Goal: Task Accomplishment & Management: Manage account settings

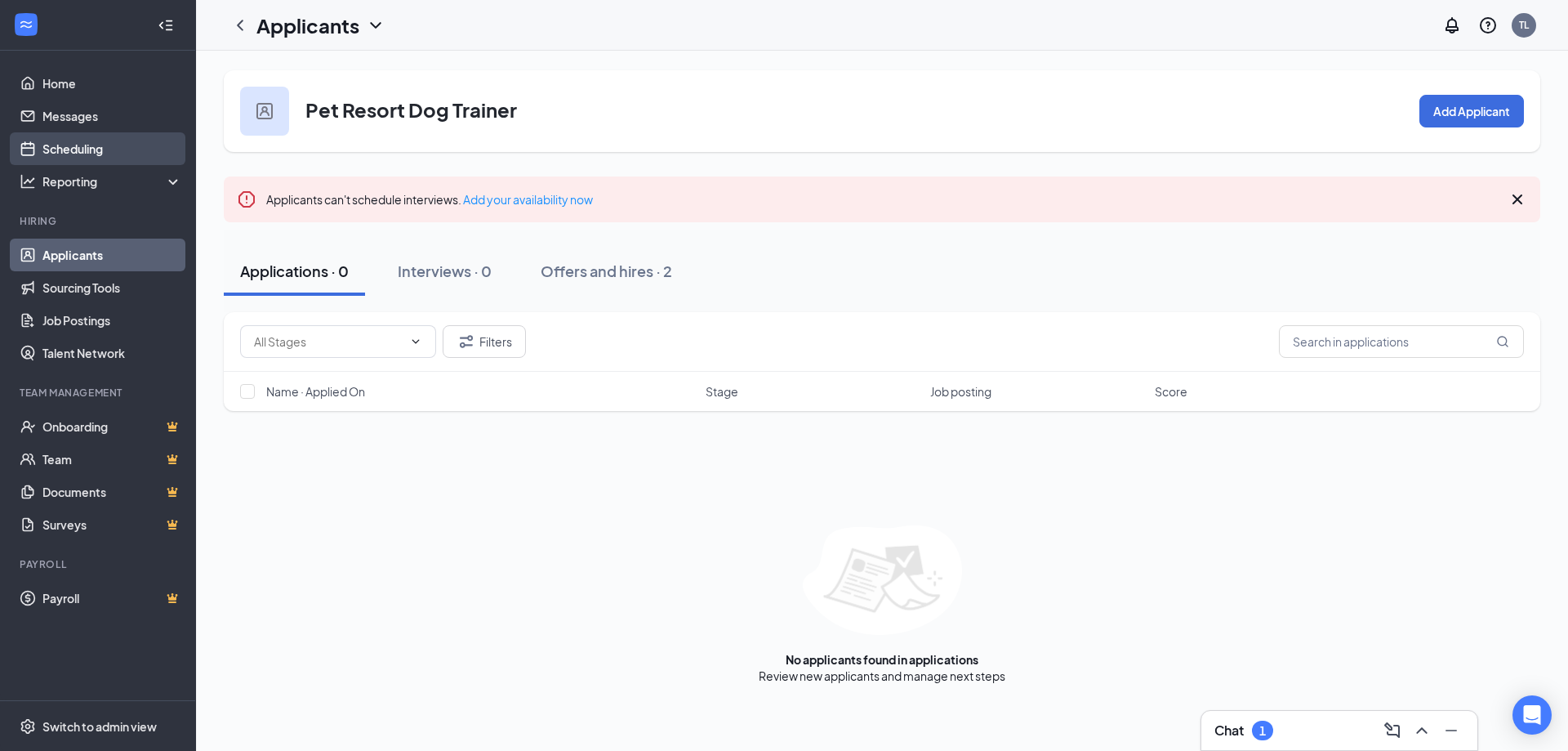
click at [65, 148] on link "Scheduling" at bounding box center [112, 149] width 140 height 33
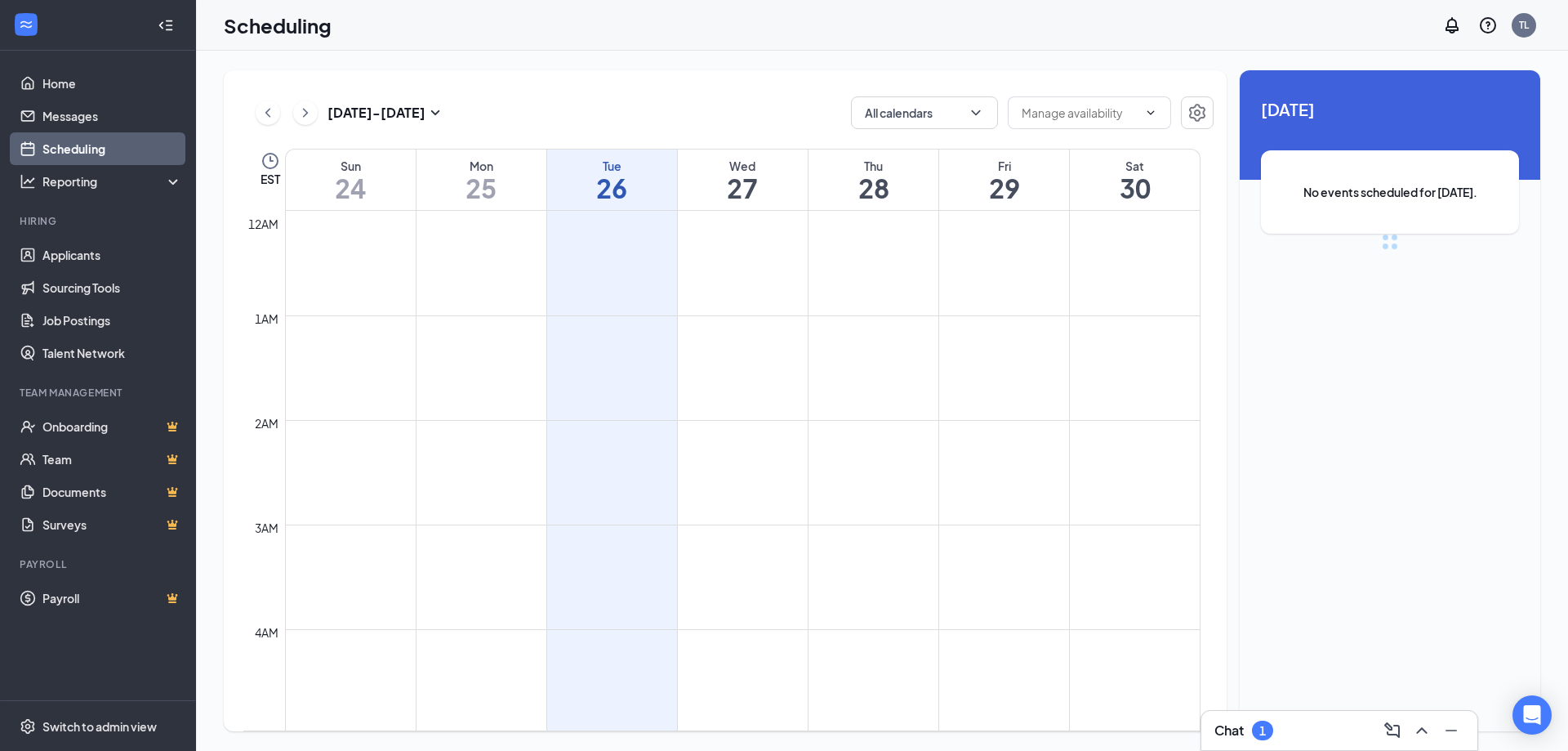
scroll to position [803, 0]
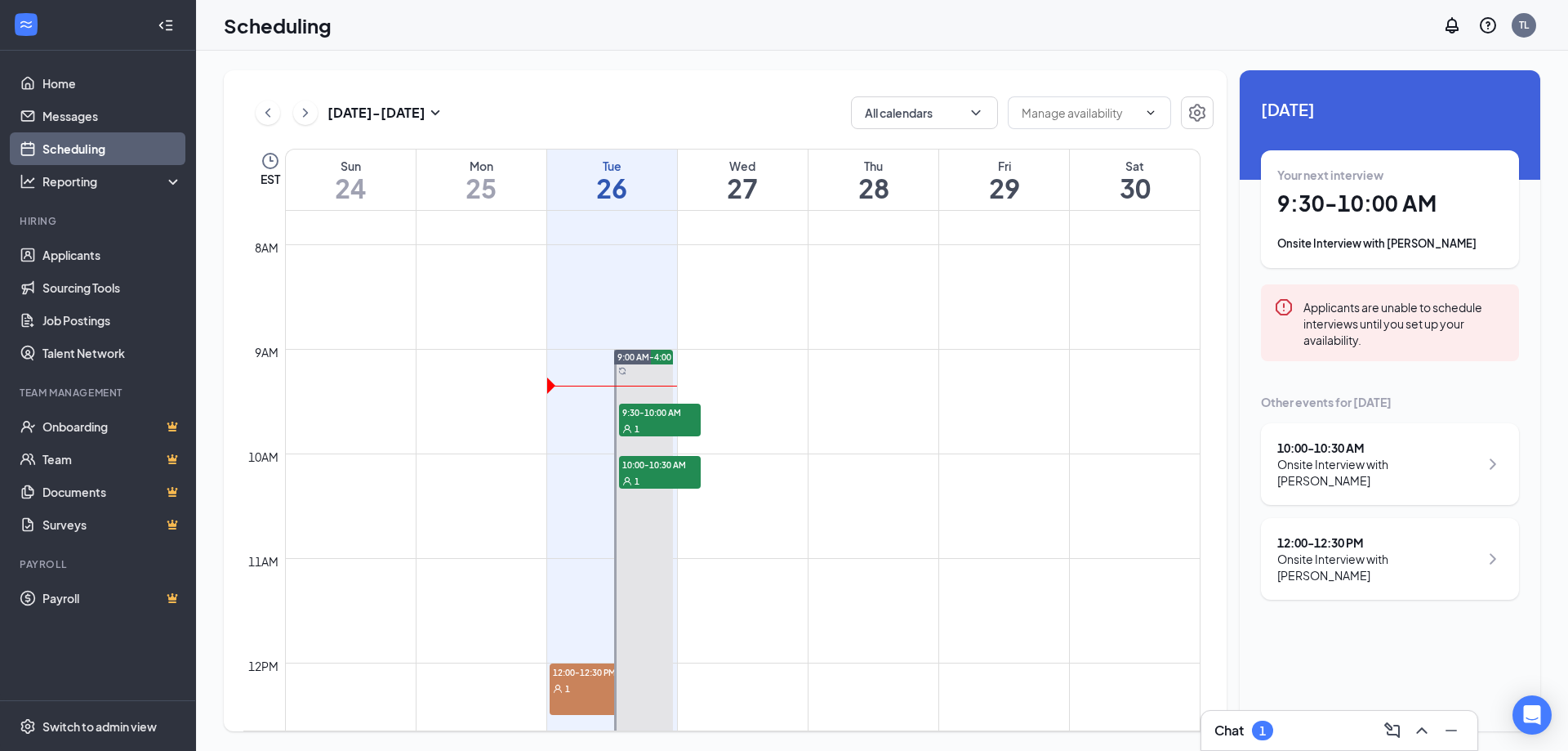
click at [1349, 224] on div "Your next interview 9:30 - 10:00 AM Onsite Interview with [PERSON_NAME]" at bounding box center [1390, 208] width 225 height 85
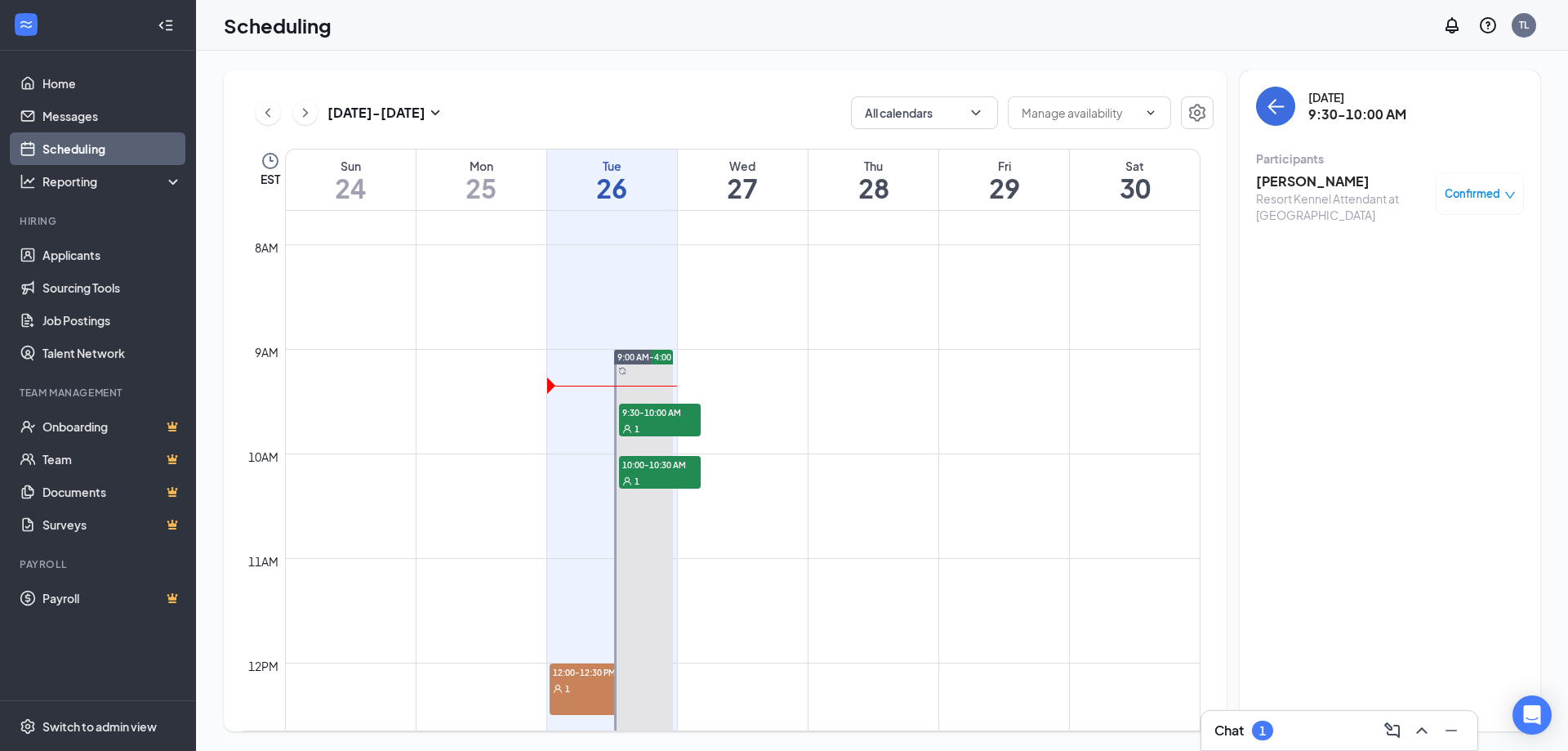
click at [1307, 179] on h3 "[PERSON_NAME]" at bounding box center [1342, 181] width 172 height 18
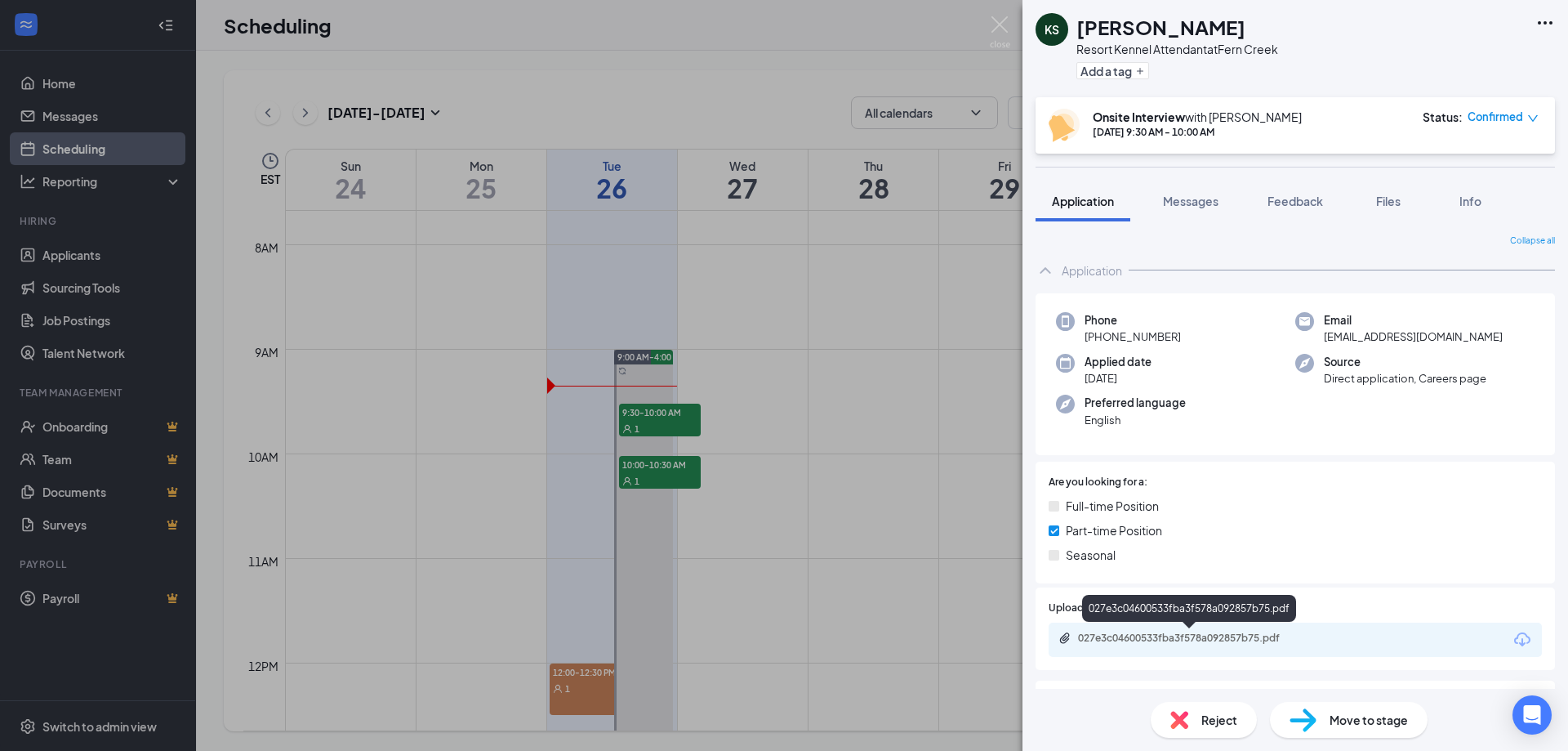
click at [1180, 631] on div "027e3c04600533fba3f578a092857b75.pdf" at bounding box center [1192, 638] width 229 height 13
click at [649, 469] on div "KS [PERSON_NAME][GEOGRAPHIC_DATA] Kennel Attendant at [GEOGRAPHIC_DATA] Add a t…" at bounding box center [784, 376] width 1568 height 751
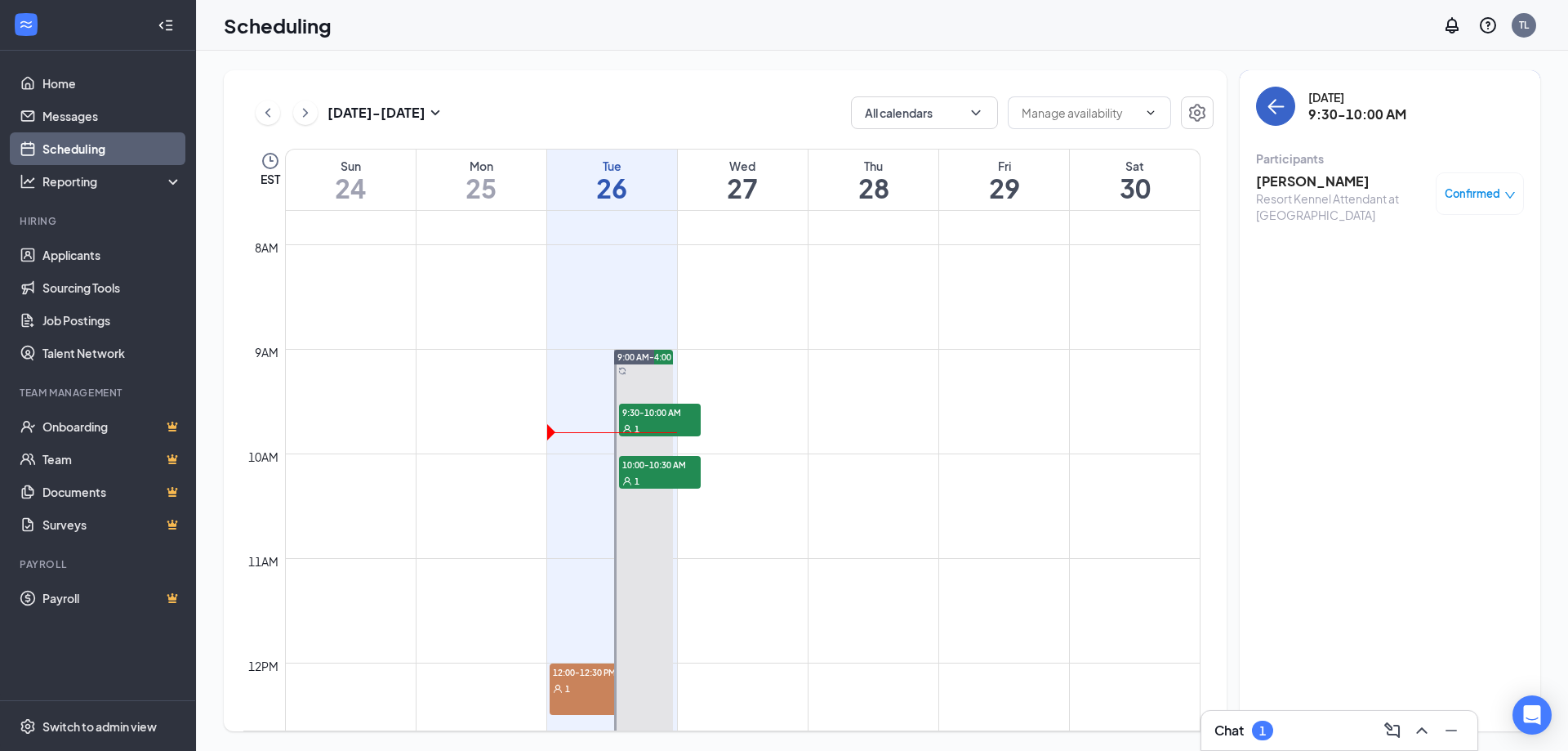
click at [1274, 106] on icon "ArrowLeft" at bounding box center [1275, 106] width 20 height 20
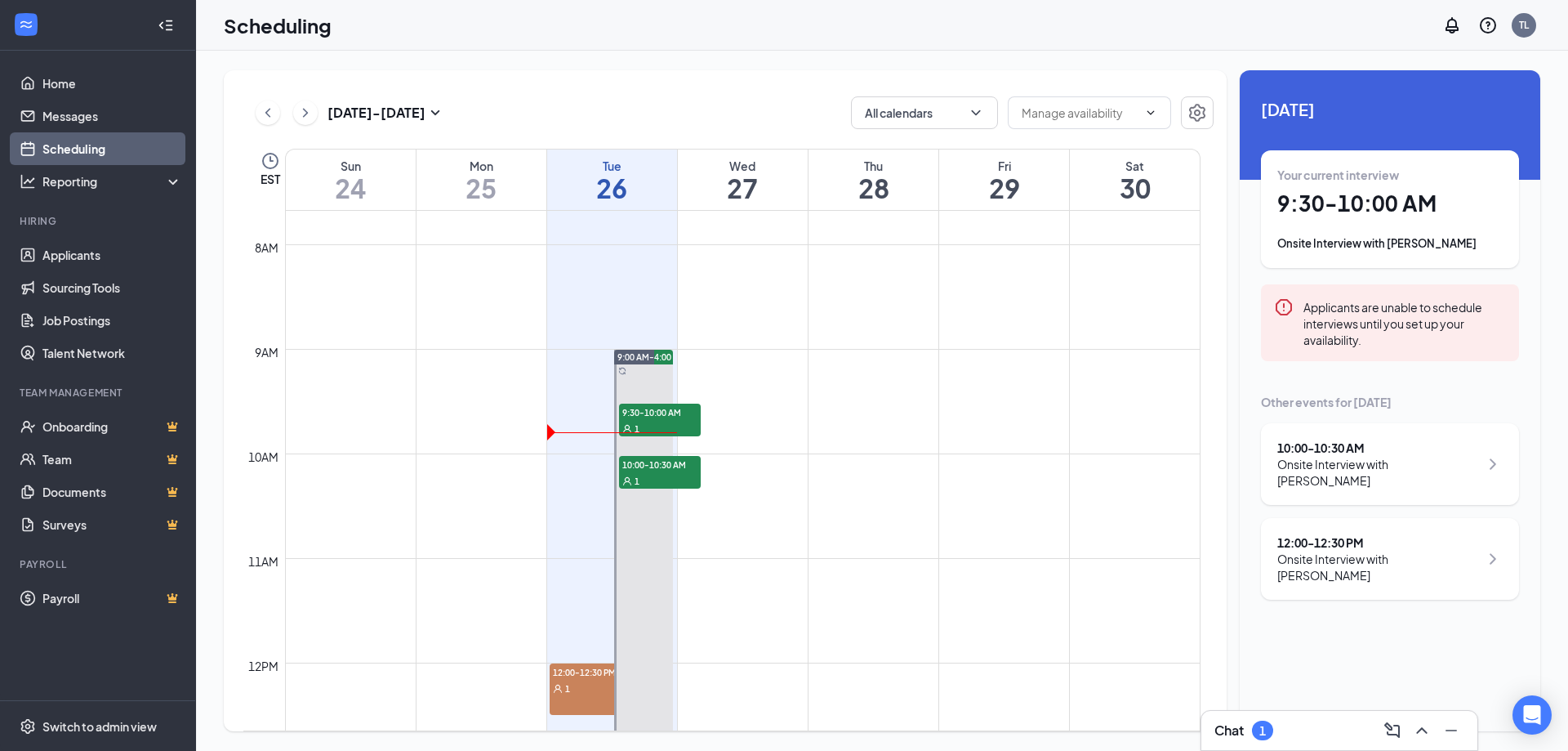
click at [1344, 448] on div "10:00 - 10:30 AM" at bounding box center [1378, 446] width 202 height 16
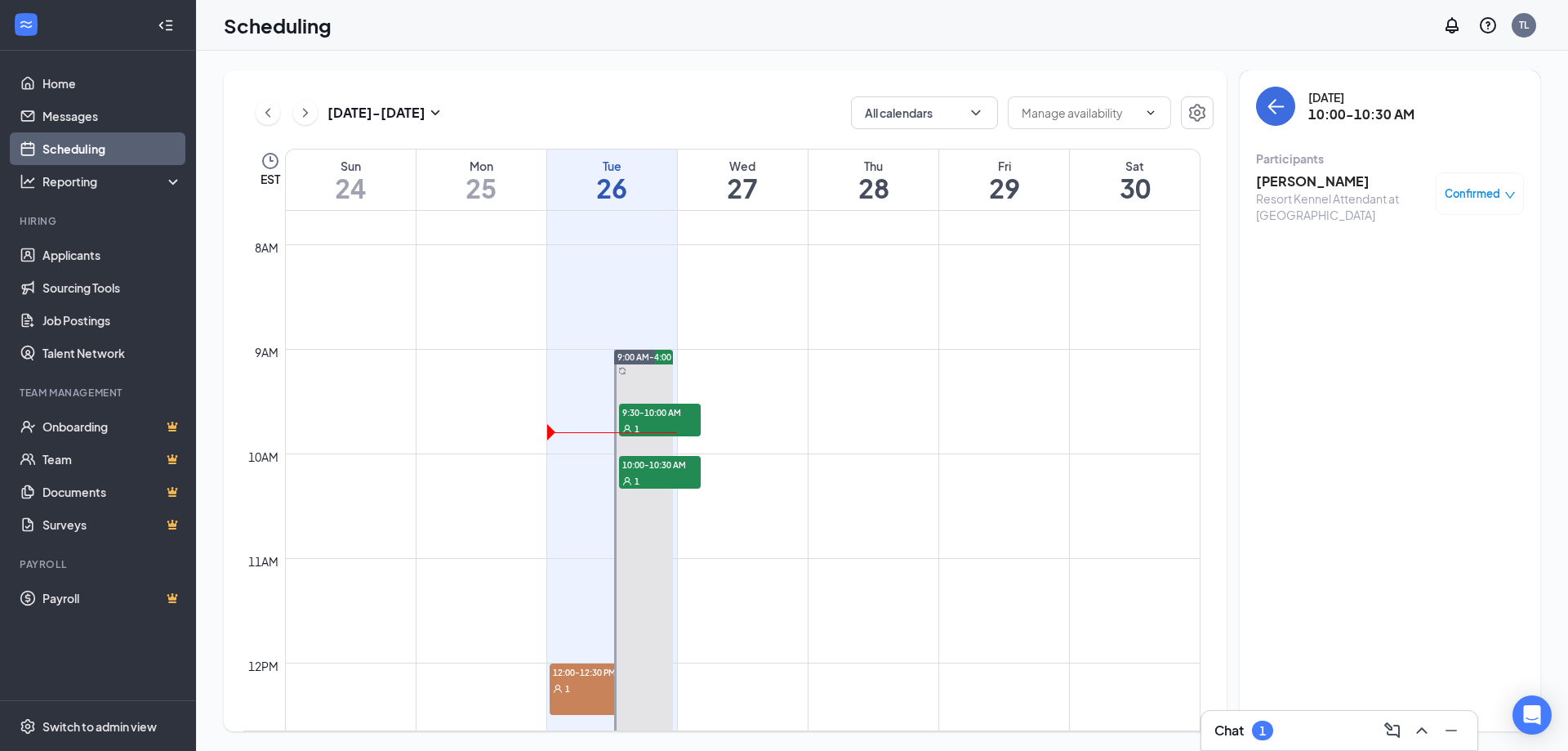
click at [1318, 186] on h3 "[PERSON_NAME]" at bounding box center [1342, 181] width 172 height 18
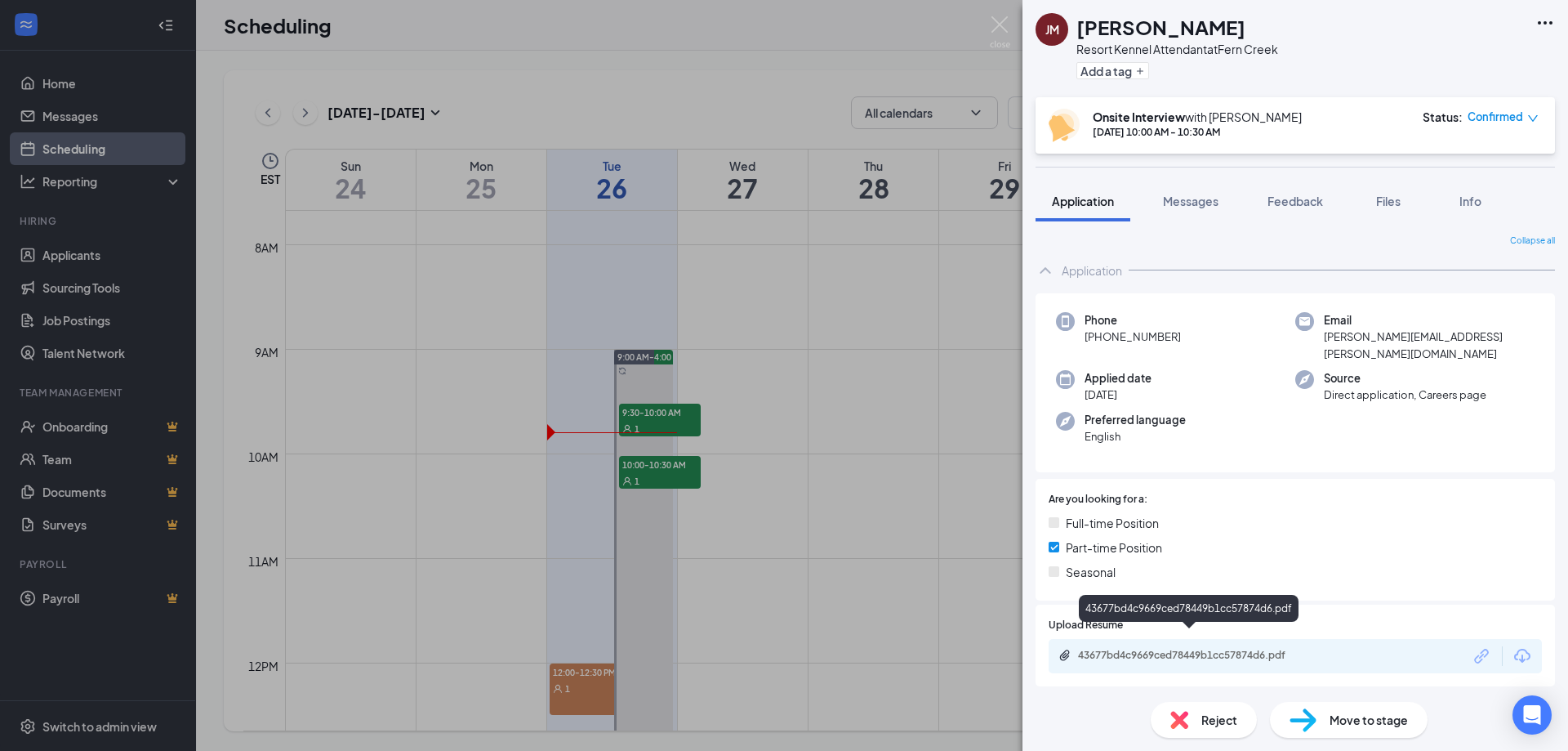
click at [1187, 648] on div "43677bd4c9669ced78449b1cc57874d6.pdf" at bounding box center [1192, 655] width 229 height 13
click at [959, 23] on div "[PERSON_NAME] [PERSON_NAME] Resort Kennel Attendant at [GEOGRAPHIC_DATA] Add a …" at bounding box center [784, 376] width 1568 height 751
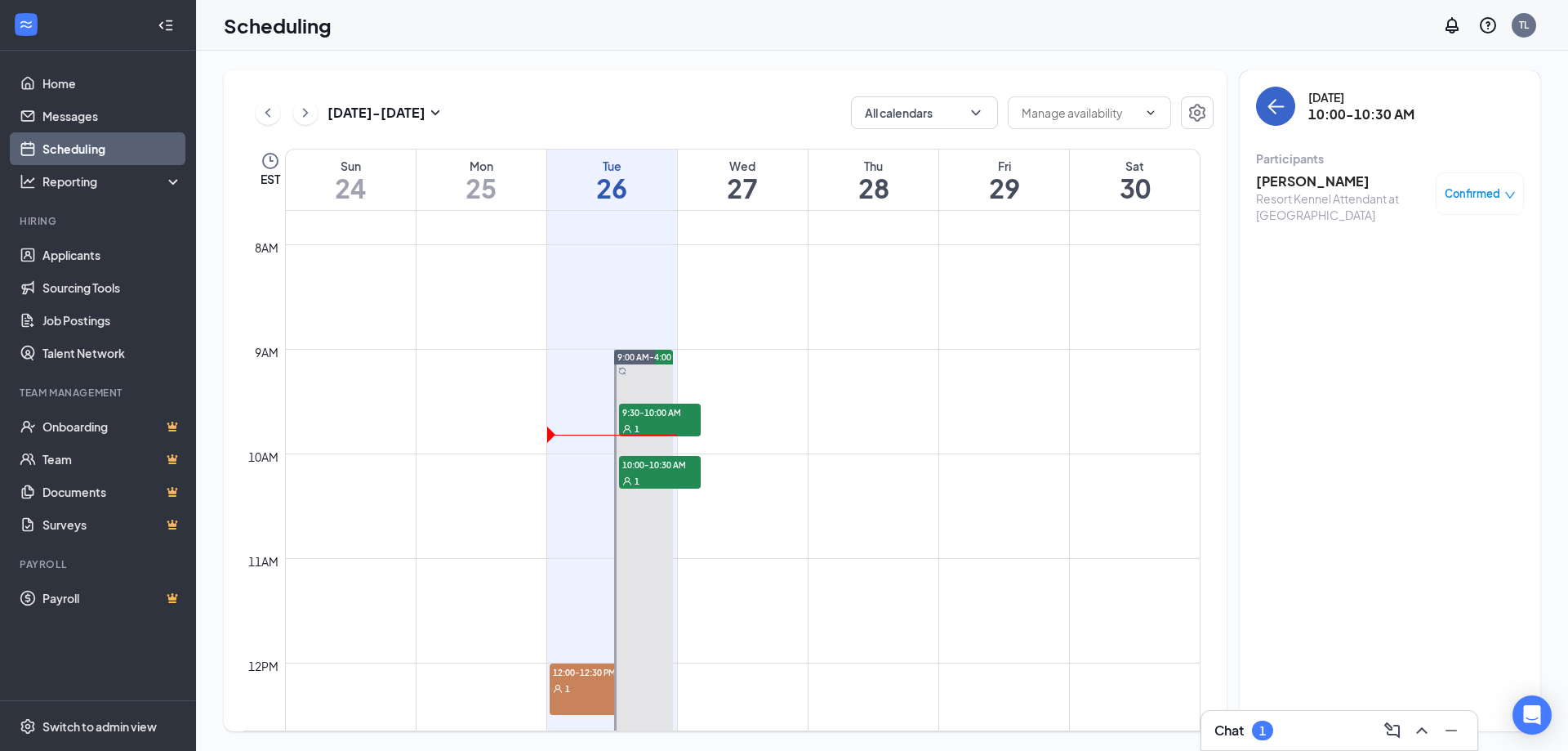
click at [1272, 109] on icon "ArrowLeft" at bounding box center [1272, 106] width 8 height 16
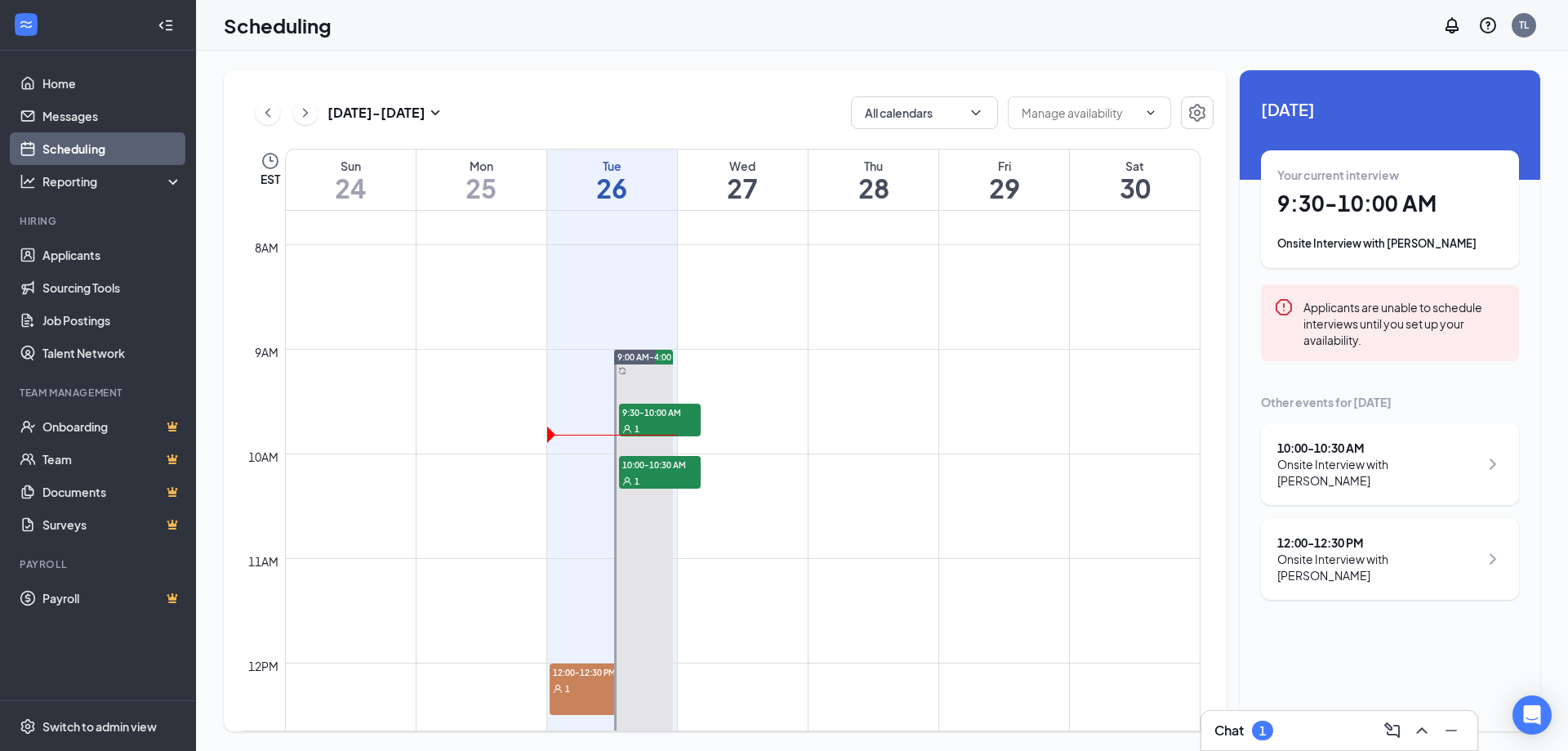
click at [1334, 534] on div "12:00 - 12:30 PM" at bounding box center [1378, 542] width 202 height 16
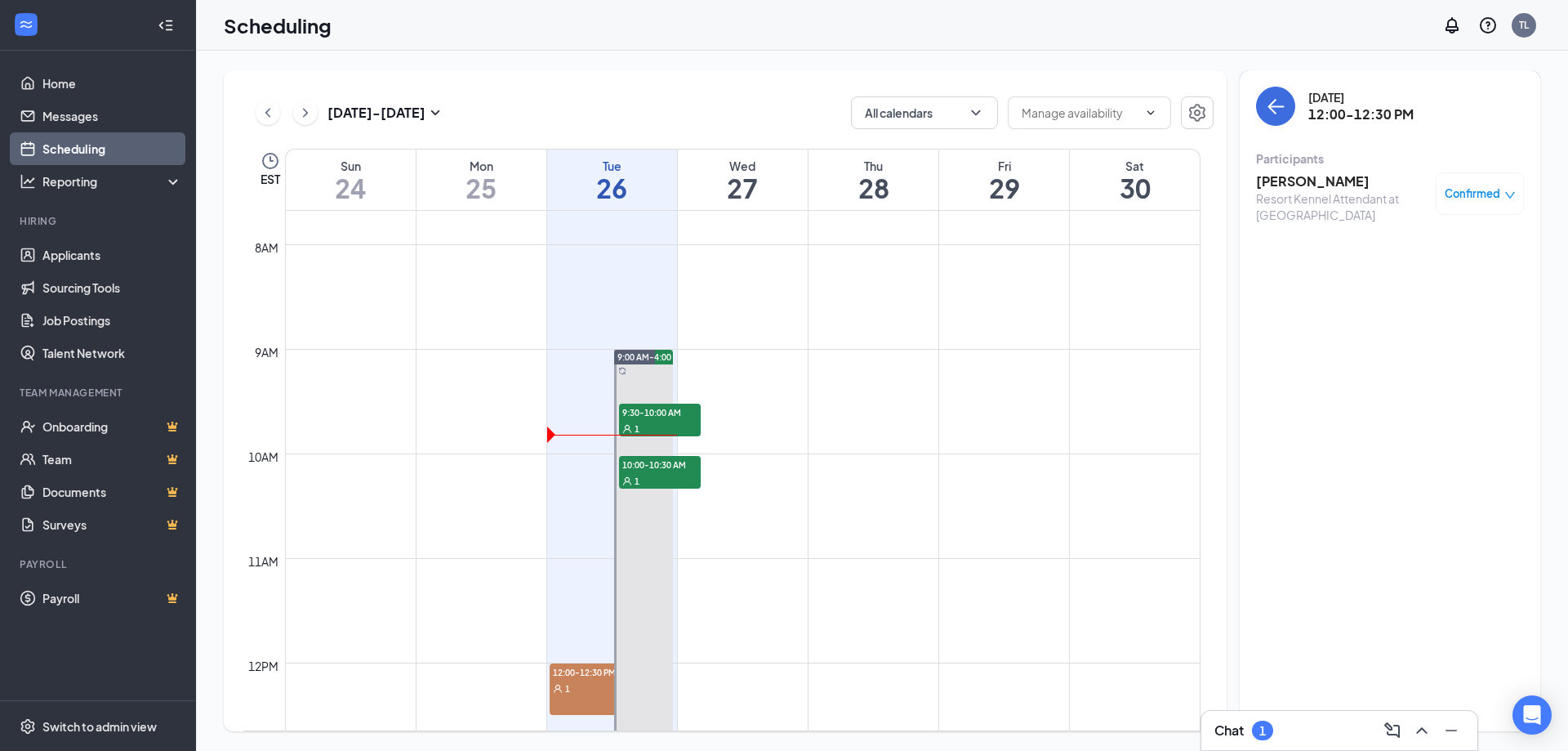
click at [1318, 185] on h3 "[PERSON_NAME]" at bounding box center [1342, 181] width 172 height 18
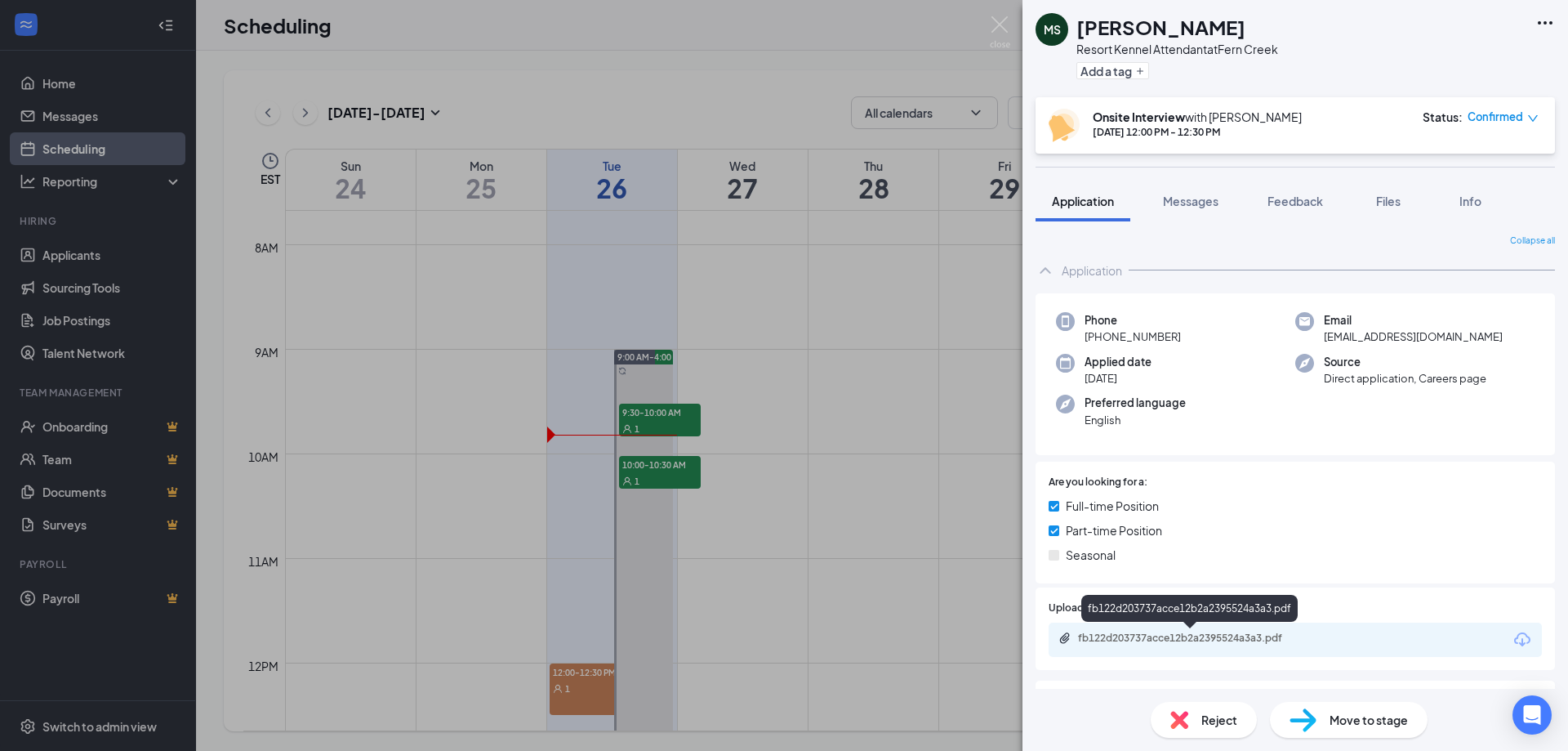
click at [1207, 637] on div "fb122d203737acce12b2a2395524a3a3.pdf" at bounding box center [1192, 638] width 229 height 13
